Goal: Transaction & Acquisition: Obtain resource

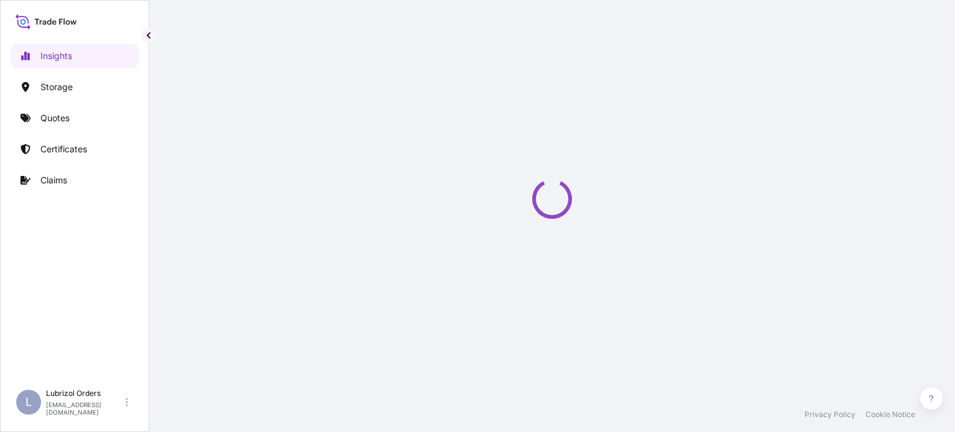
select select "2025"
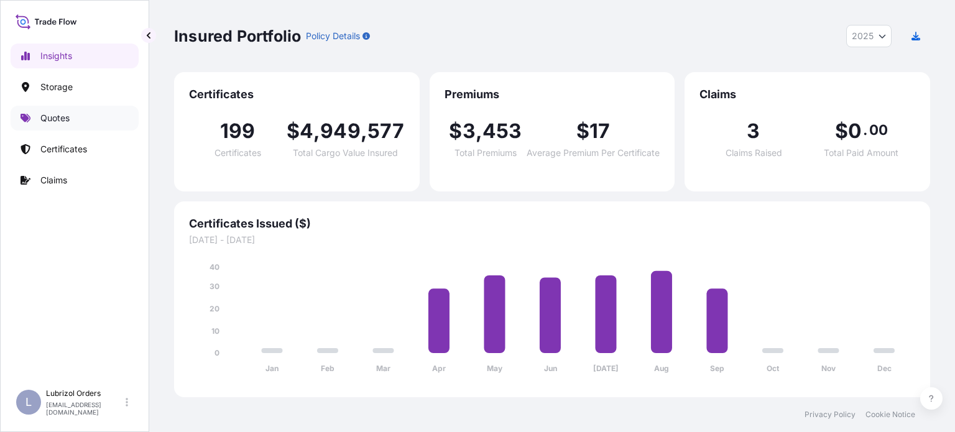
click at [60, 119] on p "Quotes" at bounding box center [54, 118] width 29 height 12
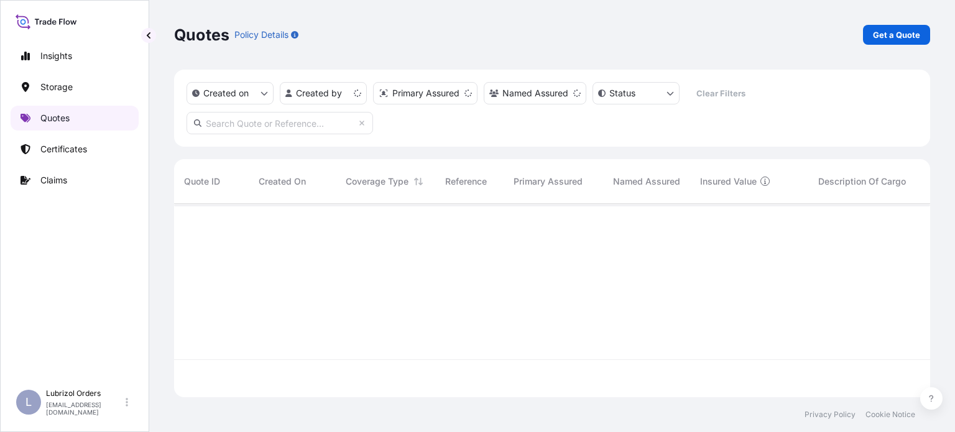
scroll to position [191, 746]
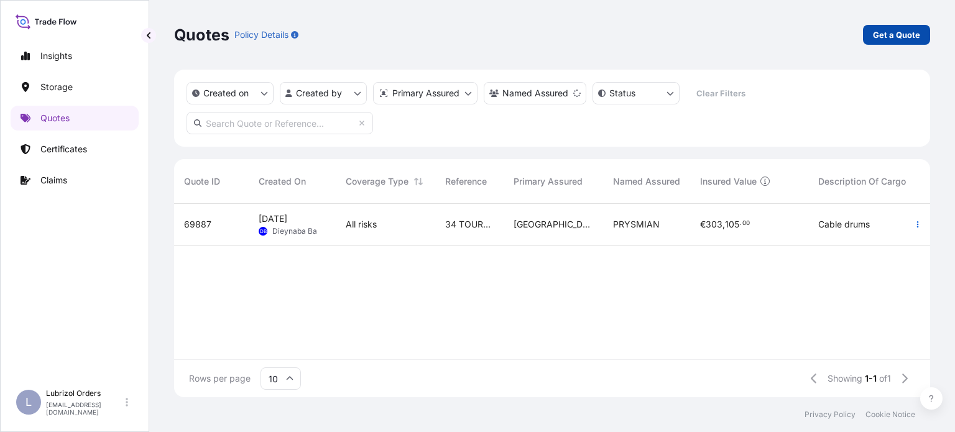
click at [898, 35] on p "Get a Quote" at bounding box center [896, 35] width 47 height 12
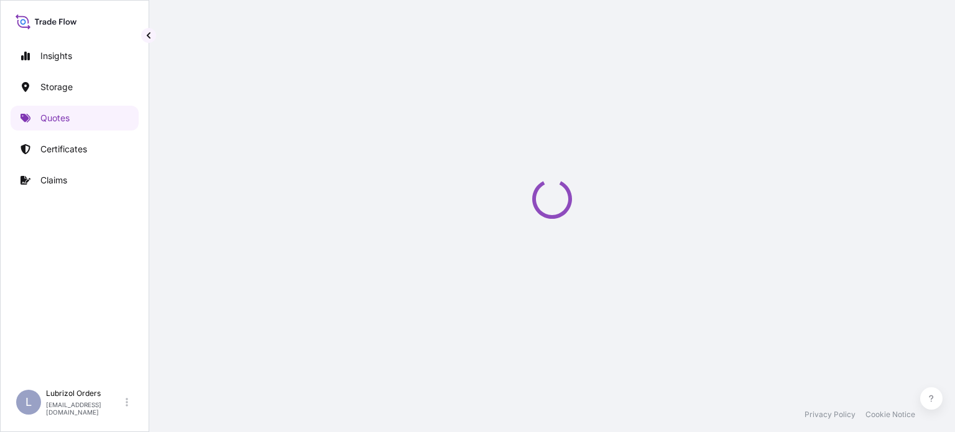
select select "Water"
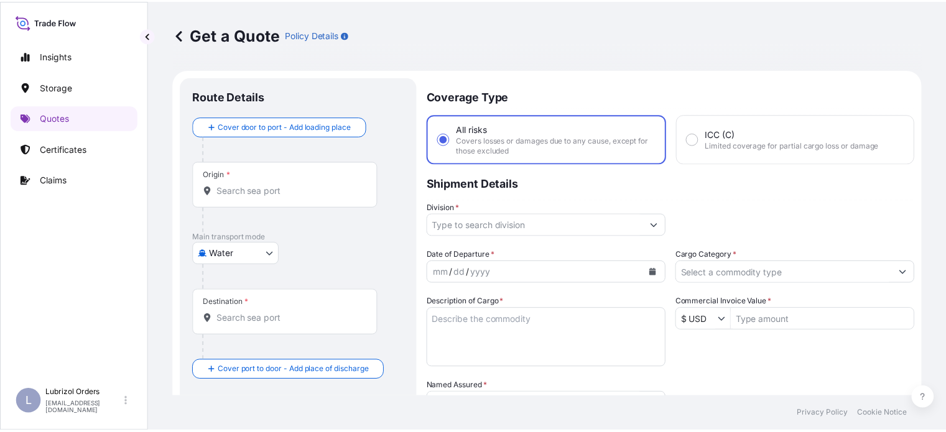
scroll to position [20, 0]
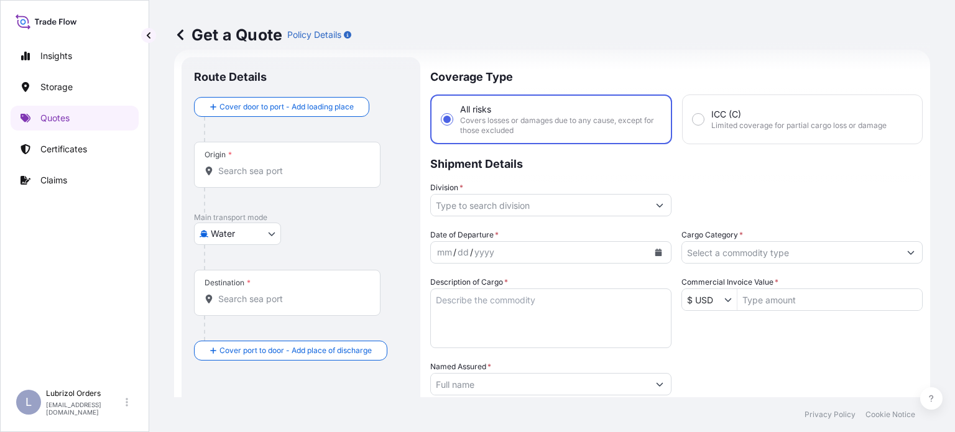
click at [298, 174] on input "Origin *" at bounding box center [291, 171] width 147 height 12
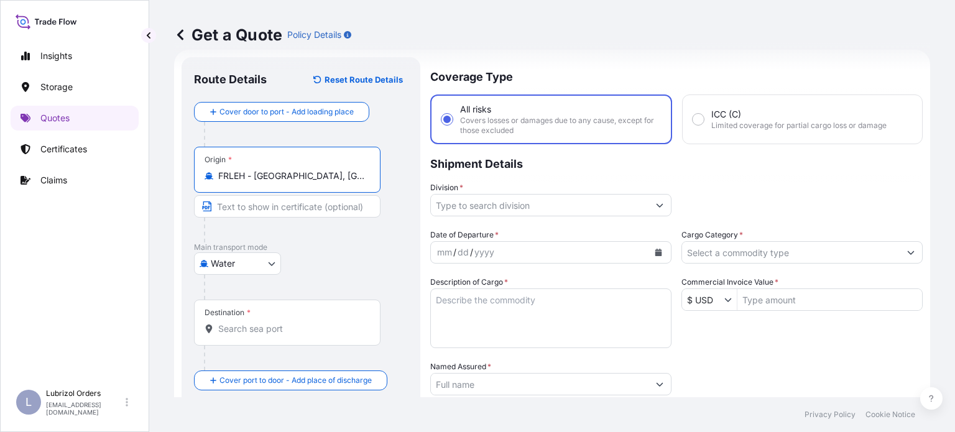
type input "FRLEH - Le Havre, France"
click at [299, 322] on div "Destination *" at bounding box center [287, 323] width 187 height 46
click at [299, 323] on input "Destination *" at bounding box center [291, 329] width 147 height 12
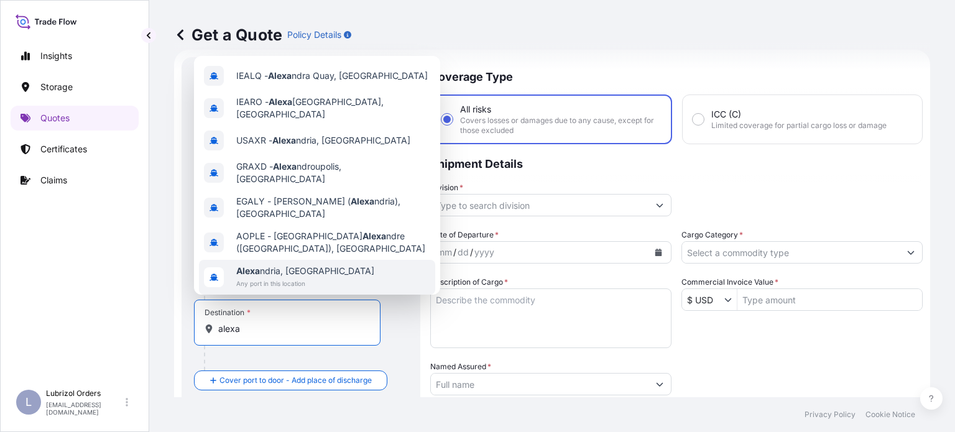
click at [325, 260] on div "Alexa ndria, Egypt Any port in this location" at bounding box center [317, 277] width 236 height 35
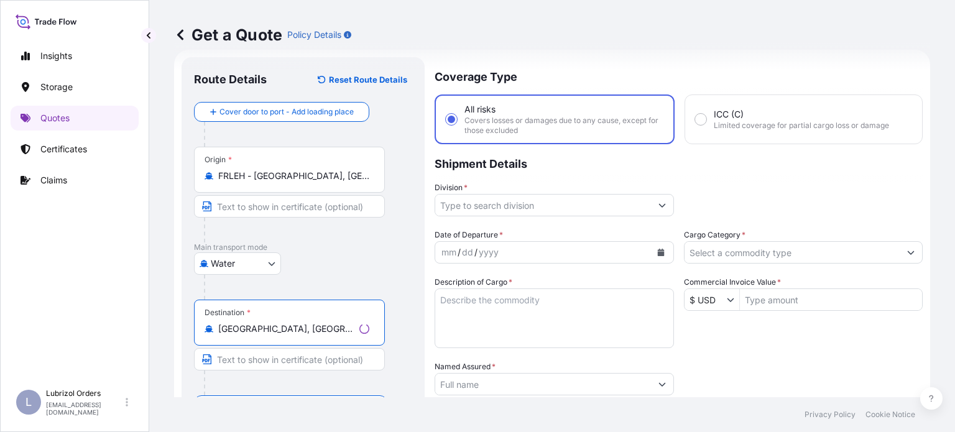
type input "Alexandria, Egypt"
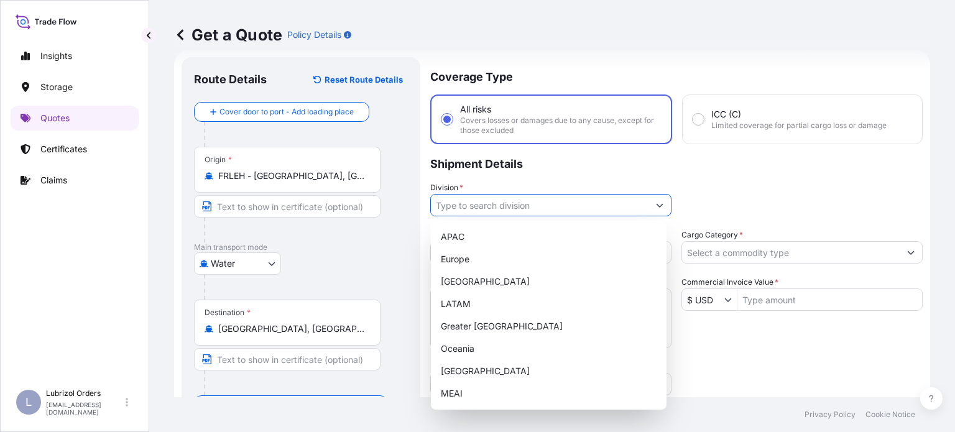
click at [593, 205] on input "Division *" at bounding box center [540, 205] width 218 height 22
click at [517, 256] on div "Europe" at bounding box center [549, 259] width 226 height 22
type input "Europe"
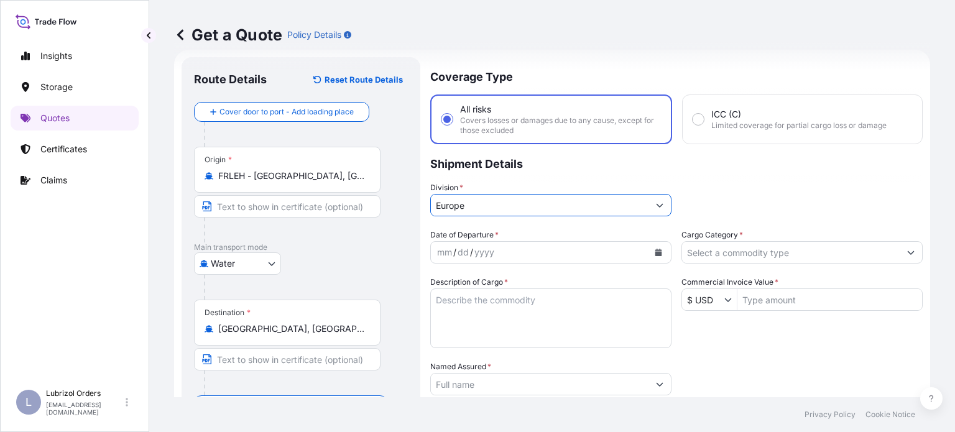
click at [561, 254] on div "mm / dd / yyyy" at bounding box center [540, 252] width 218 height 22
click at [649, 253] on button "Calendar" at bounding box center [659, 253] width 20 height 20
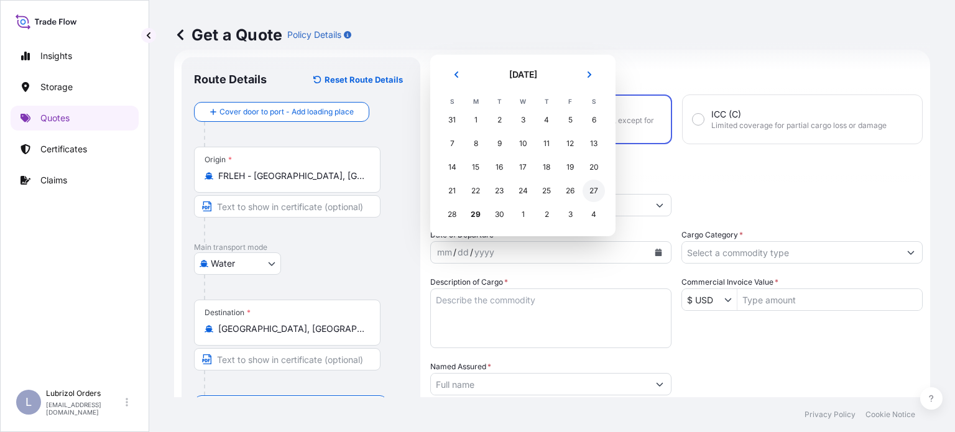
click at [595, 192] on div "27" at bounding box center [594, 191] width 22 height 22
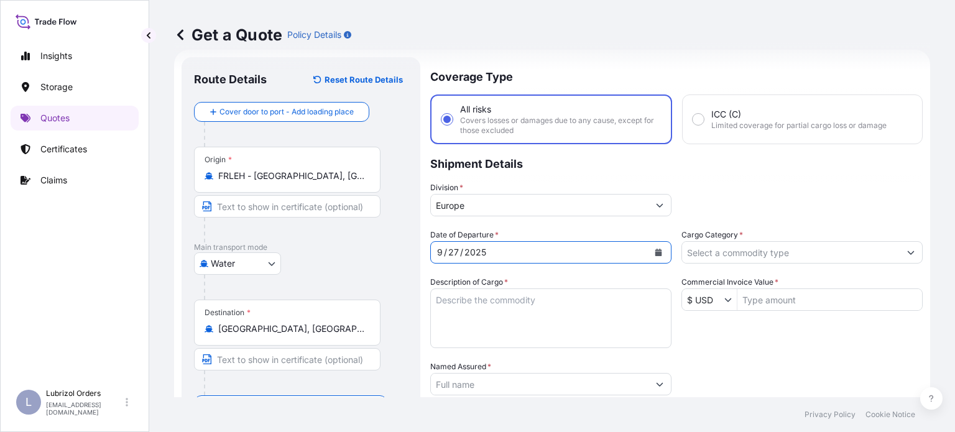
click at [799, 249] on input "Cargo Category *" at bounding box center [791, 252] width 218 height 22
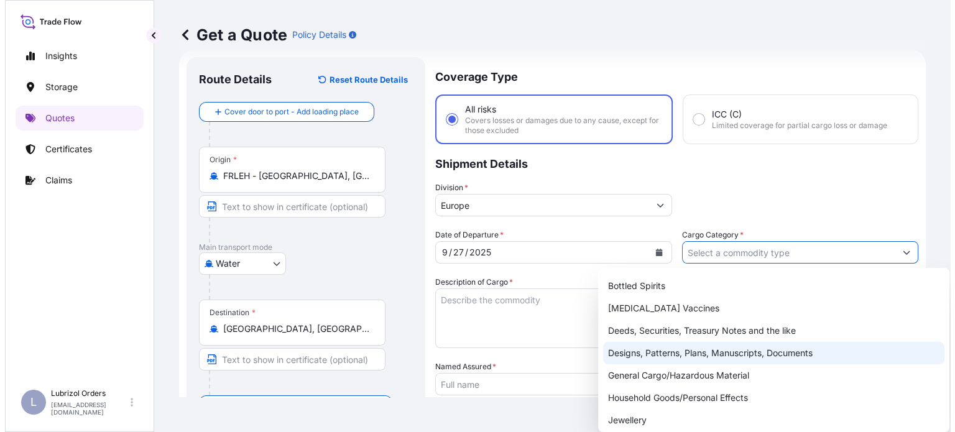
scroll to position [62, 0]
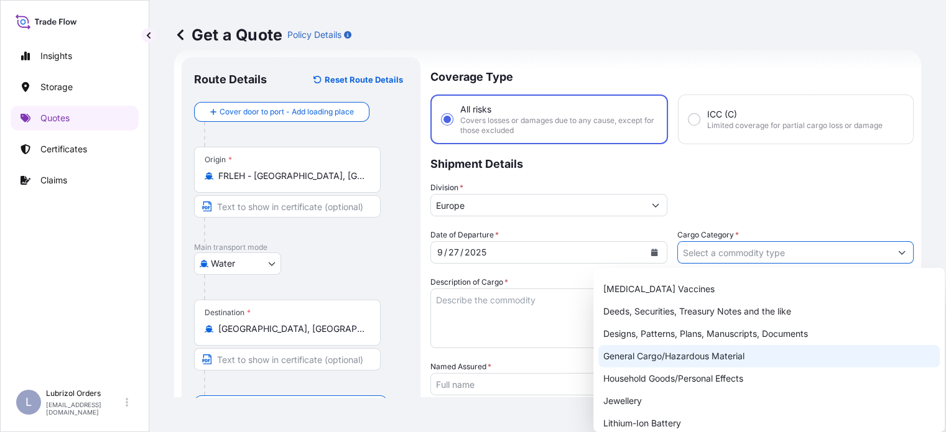
click at [711, 358] on div "General Cargo/Hazardous Material" at bounding box center [768, 356] width 341 height 22
type input "General Cargo/Hazardous Material"
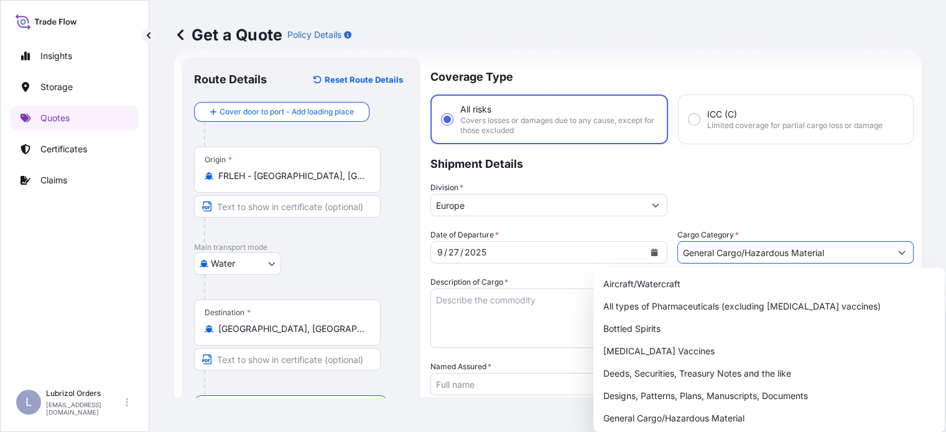
click at [469, 305] on textarea "Description of Cargo *" at bounding box center [548, 319] width 237 height 60
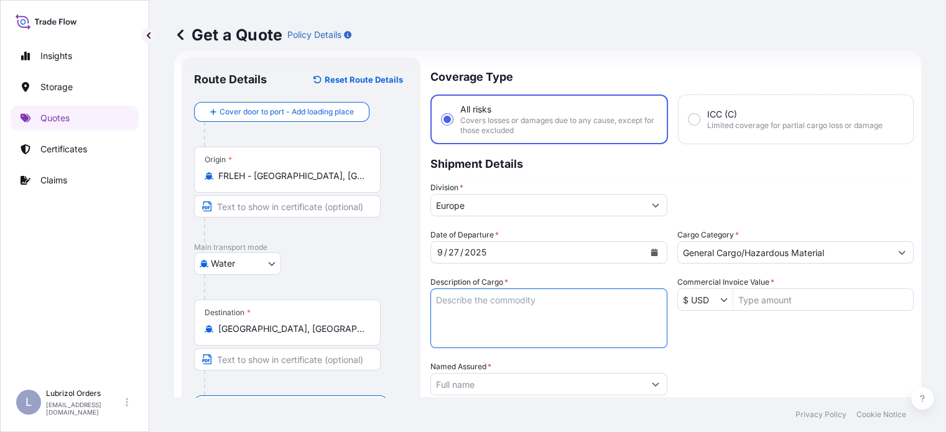
paste textarea "4 DRUMS OF LUBAD 1177 ADDITIVES FOR LUBRICATING OIL"
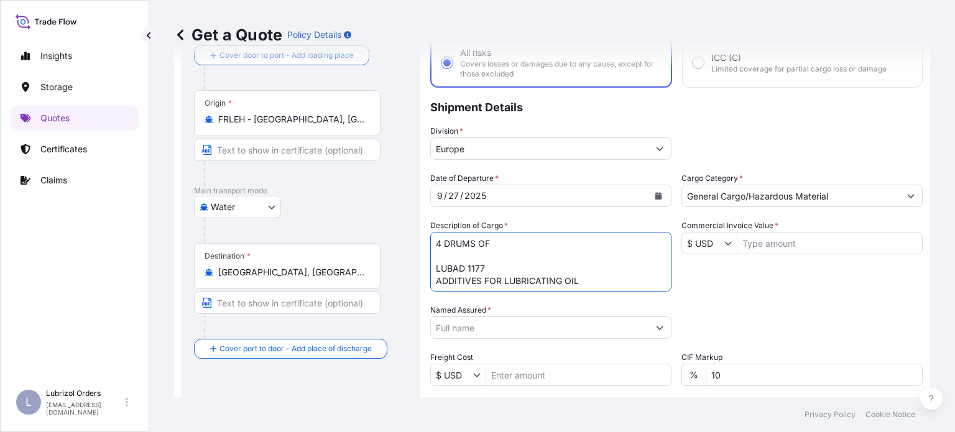
scroll to position [144, 0]
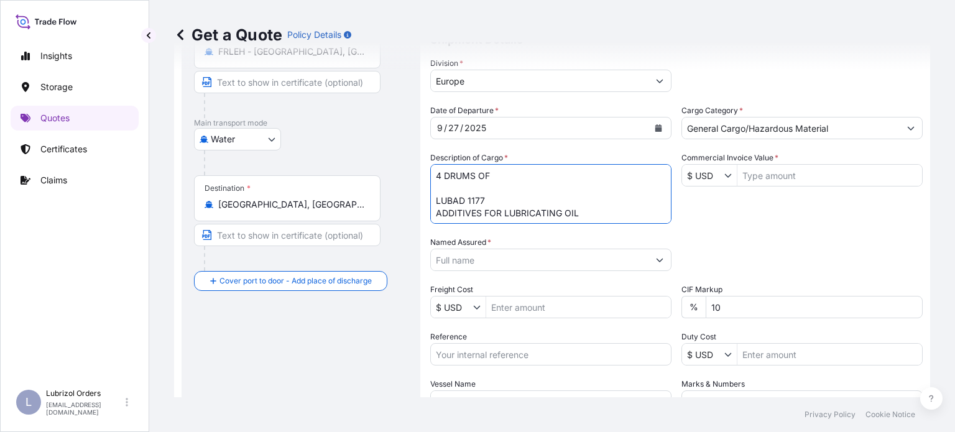
type textarea "4 DRUMS OF LUBAD 1177 ADDITIVES FOR LUBRICATING OIL"
click at [642, 253] on div at bounding box center [550, 260] width 241 height 22
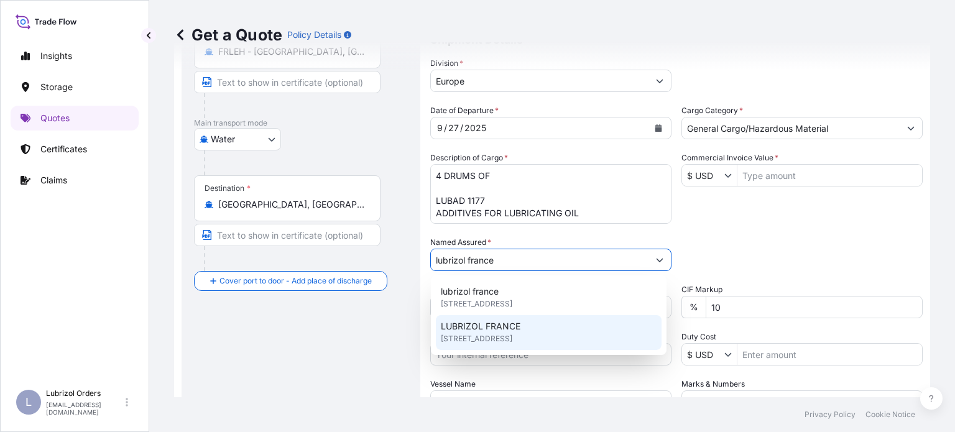
click at [522, 328] on div "LUBRIZOL FRANCE 25 Quai de France, 76100, Rouen, France" at bounding box center [549, 332] width 226 height 35
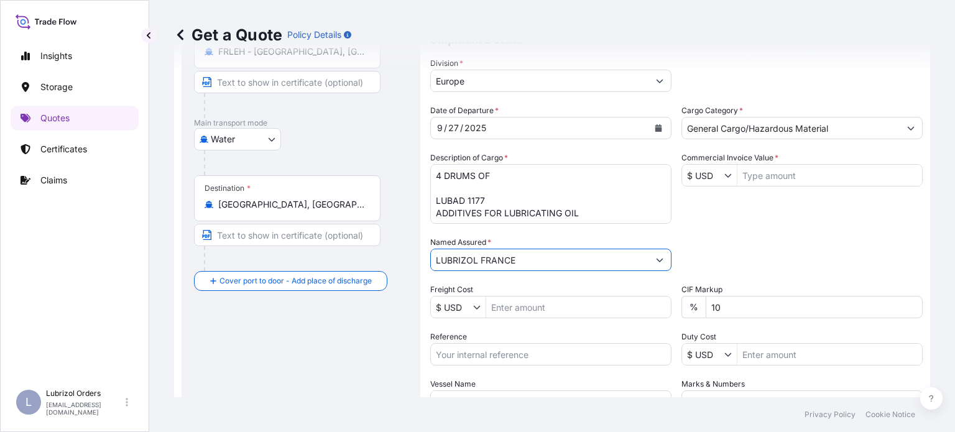
type input "LUBRIZOL FRANCE"
click at [730, 173] on button "Show suggestions" at bounding box center [731, 175] width 12 height 12
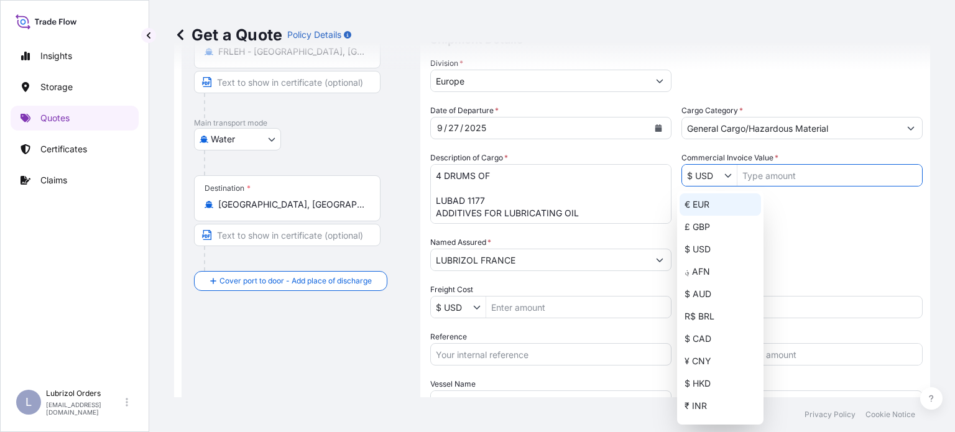
click at [710, 207] on div "€ EUR" at bounding box center [720, 204] width 81 height 22
type input "€ EUR"
click at [794, 172] on input "Commercial Invoice Value *" at bounding box center [830, 175] width 185 height 22
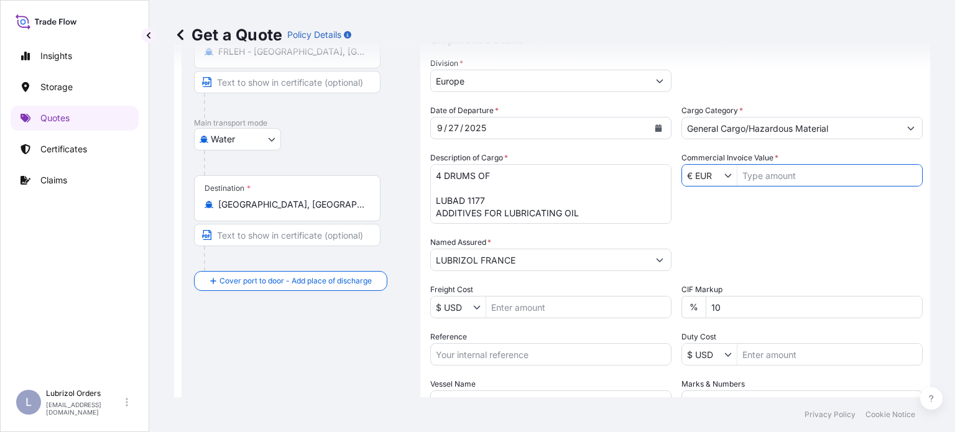
click at [779, 175] on input "Commercial Invoice Value *" at bounding box center [830, 175] width 185 height 22
click at [766, 175] on input "Commercial Invoice Value *" at bounding box center [830, 175] width 185 height 22
click at [772, 177] on input "Commercial Invoice Value *" at bounding box center [830, 175] width 185 height 22
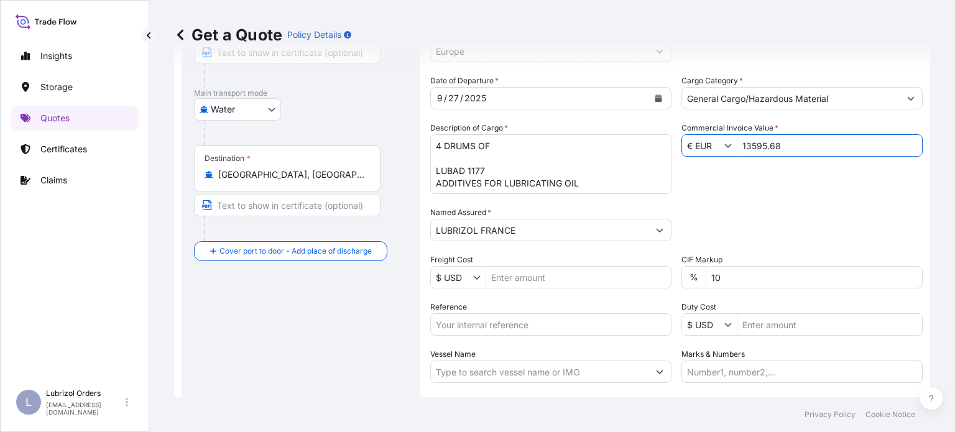
scroll to position [259, 0]
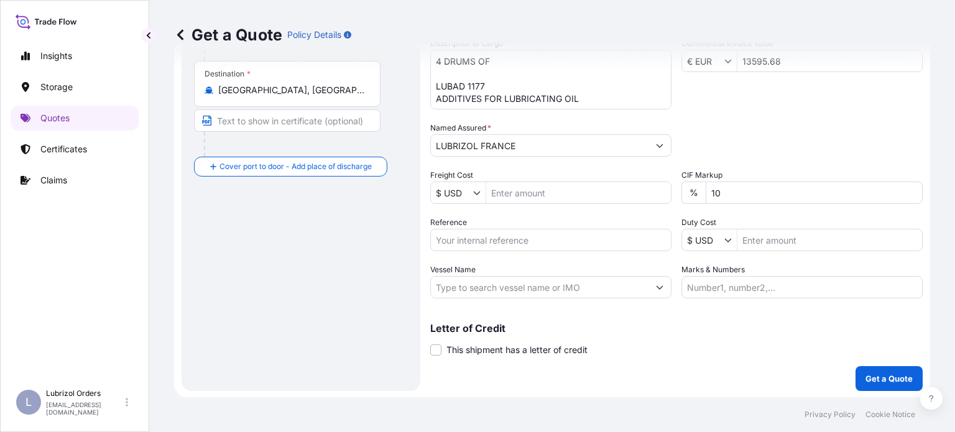
type input "13,595.68"
click at [567, 243] on input "Reference" at bounding box center [550, 240] width 241 height 22
paste input "1155539564"
type input "1155539564"
click at [884, 382] on p "Get a Quote" at bounding box center [889, 379] width 47 height 12
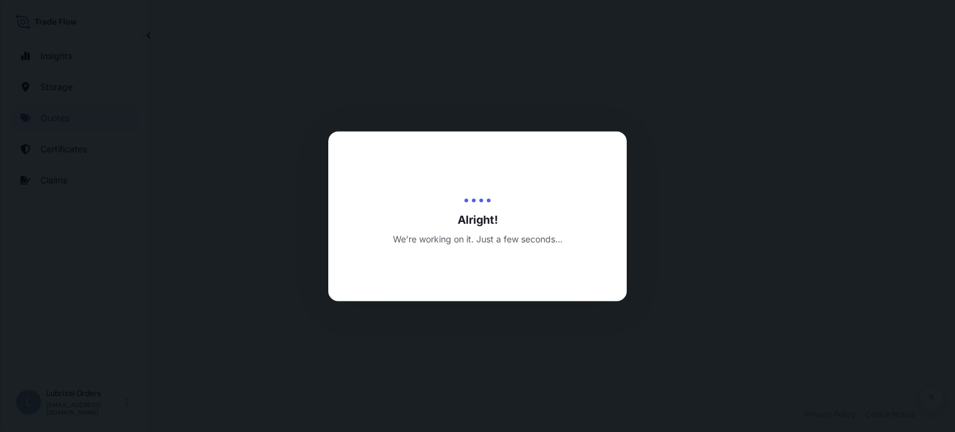
select select "Water"
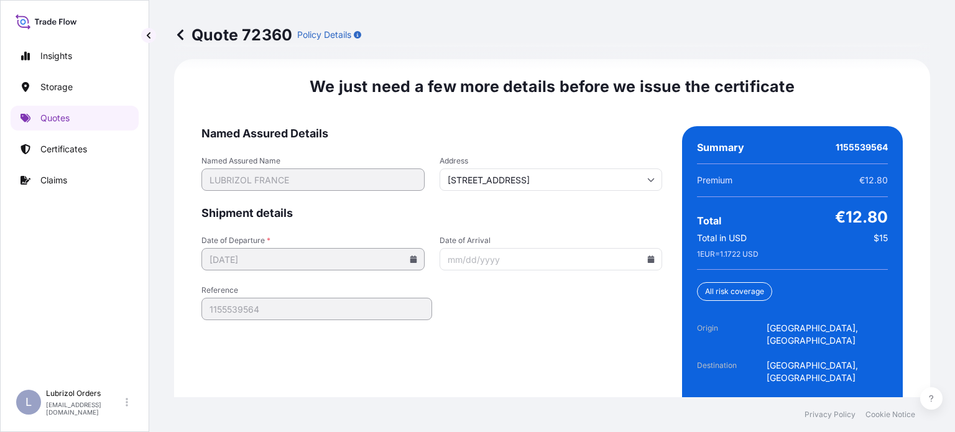
scroll to position [1955, 0]
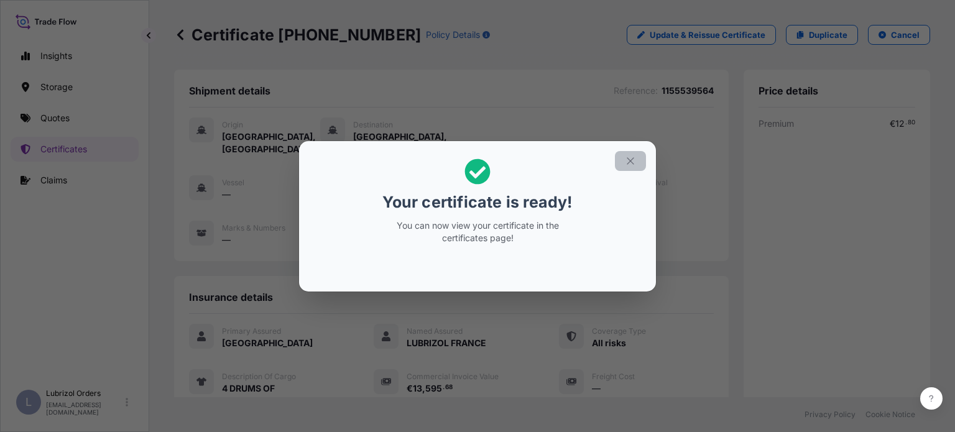
click at [631, 154] on button "button" at bounding box center [630, 161] width 31 height 20
